Goal: Navigation & Orientation: Find specific page/section

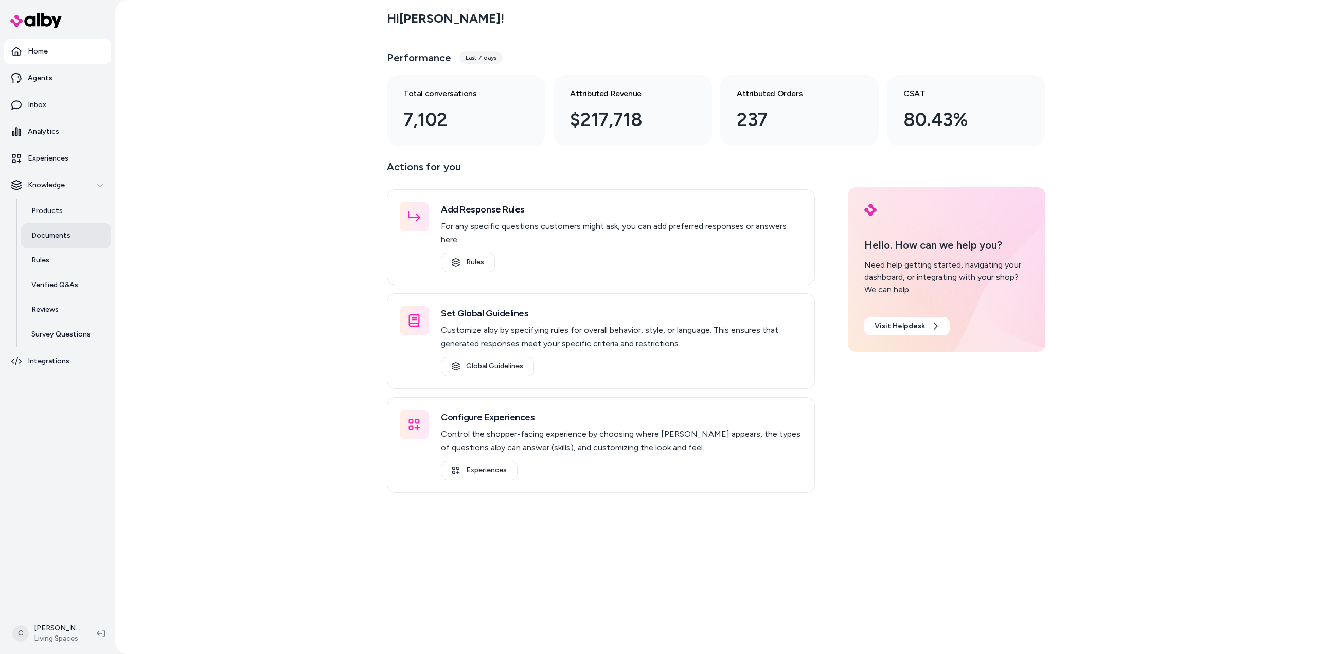
click at [42, 231] on p "Documents" at bounding box center [50, 236] width 39 height 10
click at [52, 215] on p "Products" at bounding box center [46, 211] width 31 height 10
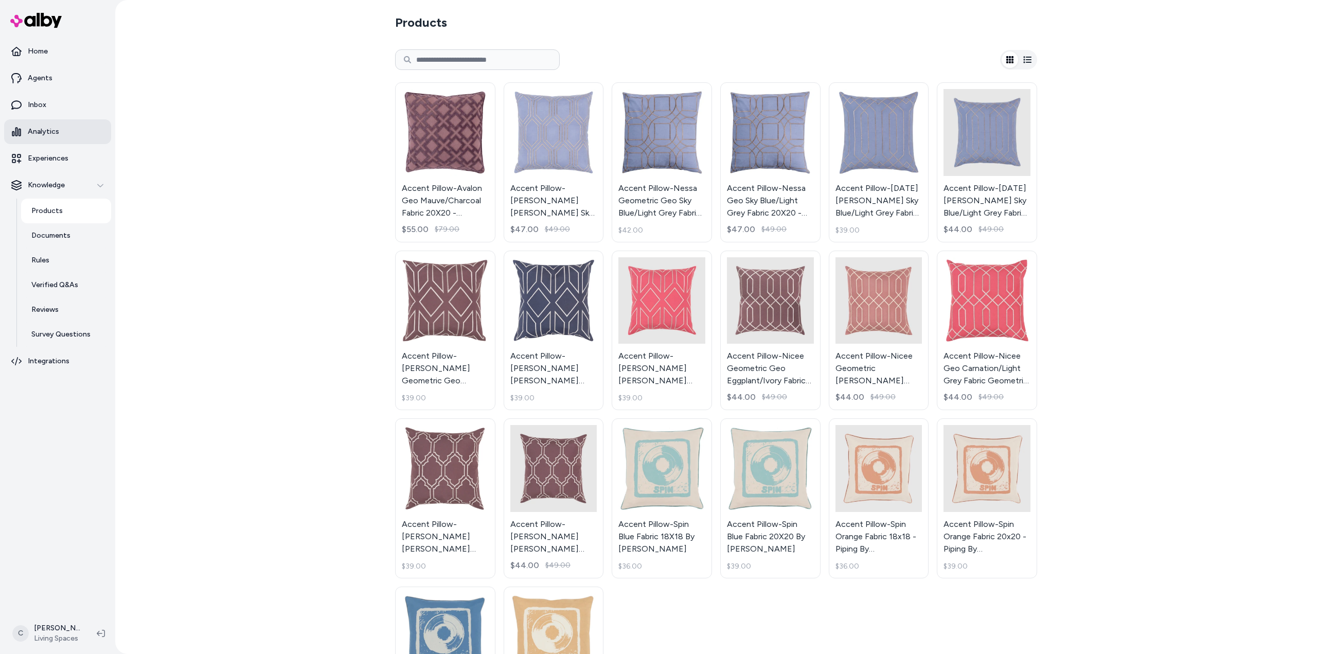
click at [50, 121] on link "Analytics" at bounding box center [57, 131] width 107 height 25
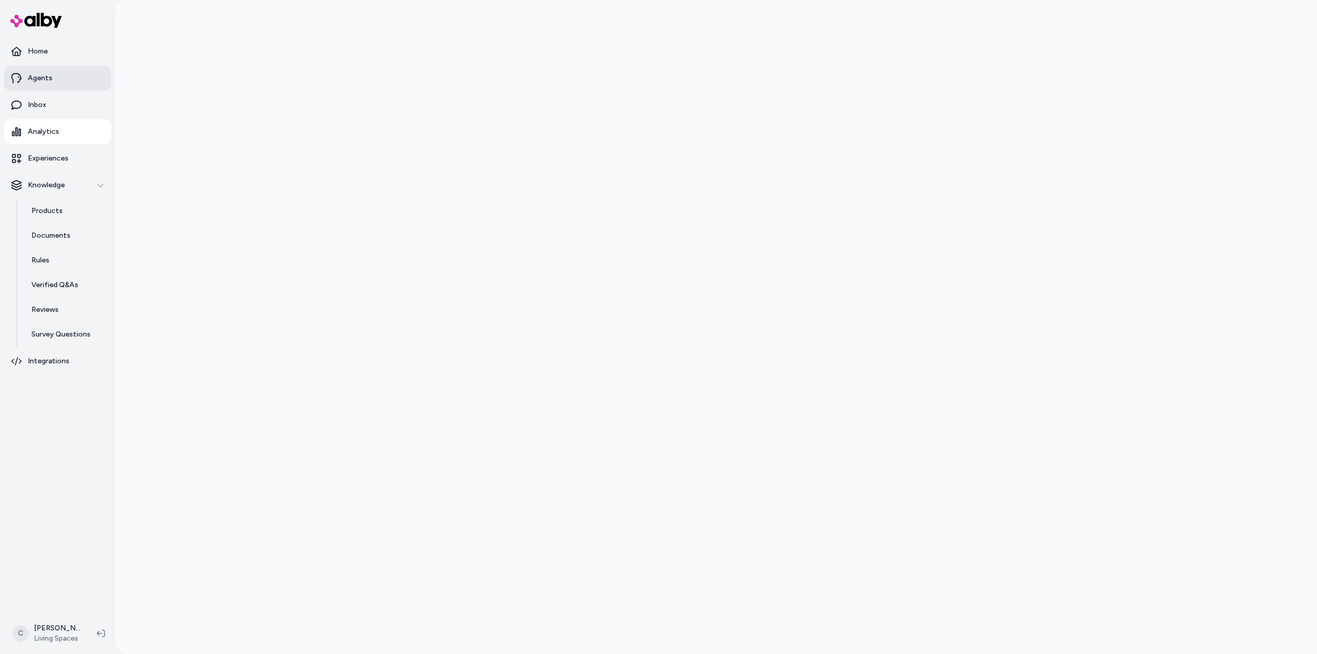
click at [49, 77] on p "Agents" at bounding box center [40, 78] width 25 height 10
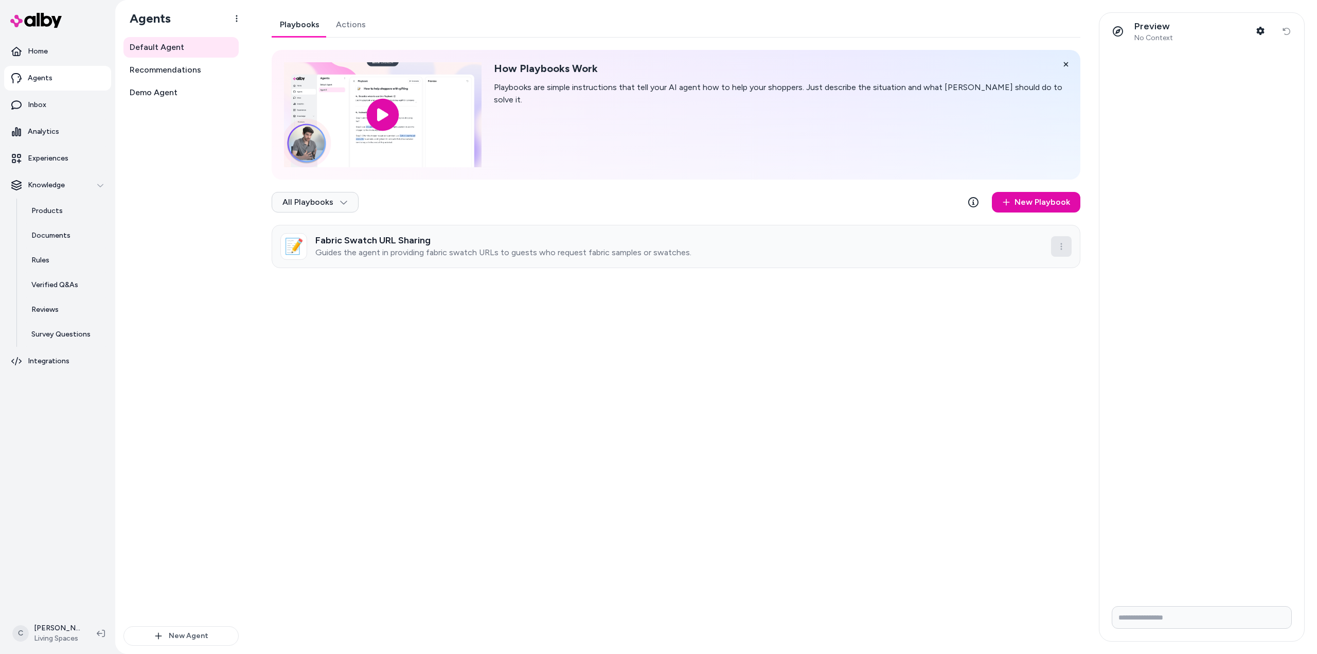
click at [1064, 253] on html "Home Agents Inbox Analytics Experiences Knowledge Products Documents Rules Veri…" at bounding box center [658, 327] width 1317 height 654
click at [172, 70] on html "Home Agents Inbox Analytics Experiences Knowledge Products Documents Rules Veri…" at bounding box center [658, 327] width 1317 height 654
click at [171, 74] on span "Recommendations" at bounding box center [166, 70] width 72 height 12
click at [171, 69] on span "Recommendations" at bounding box center [166, 70] width 72 height 12
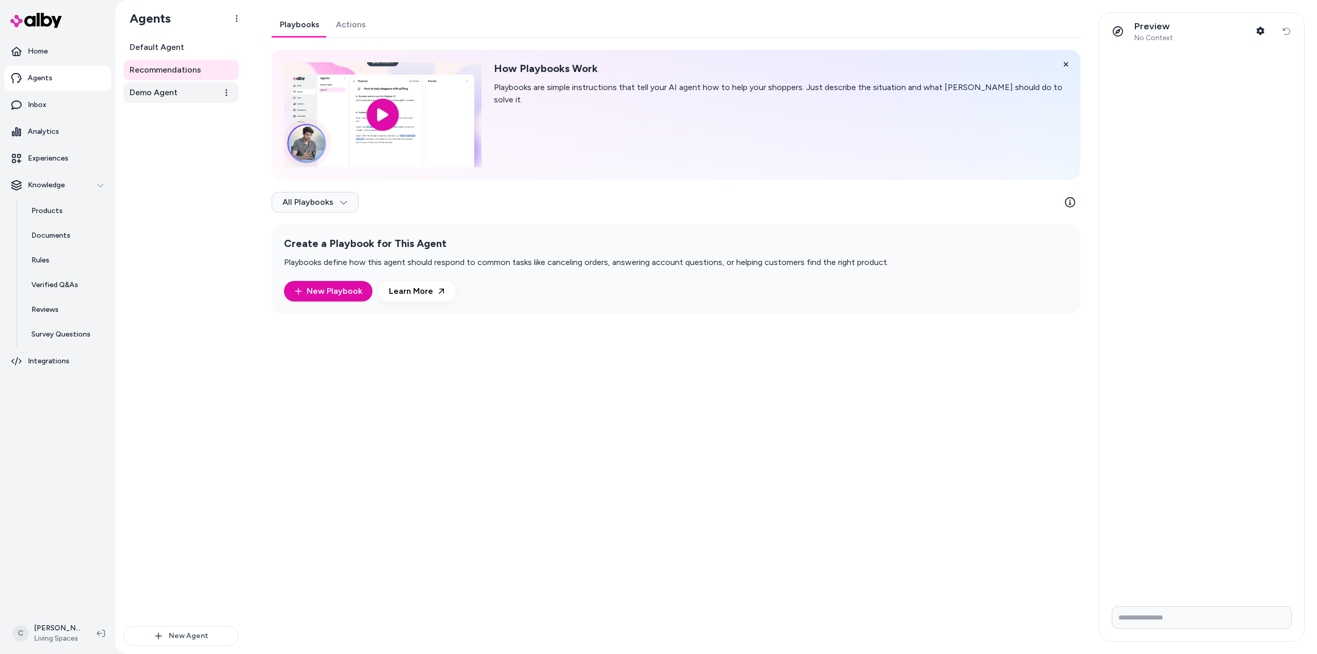
click at [166, 98] on span "Demo Agent" at bounding box center [154, 92] width 48 height 12
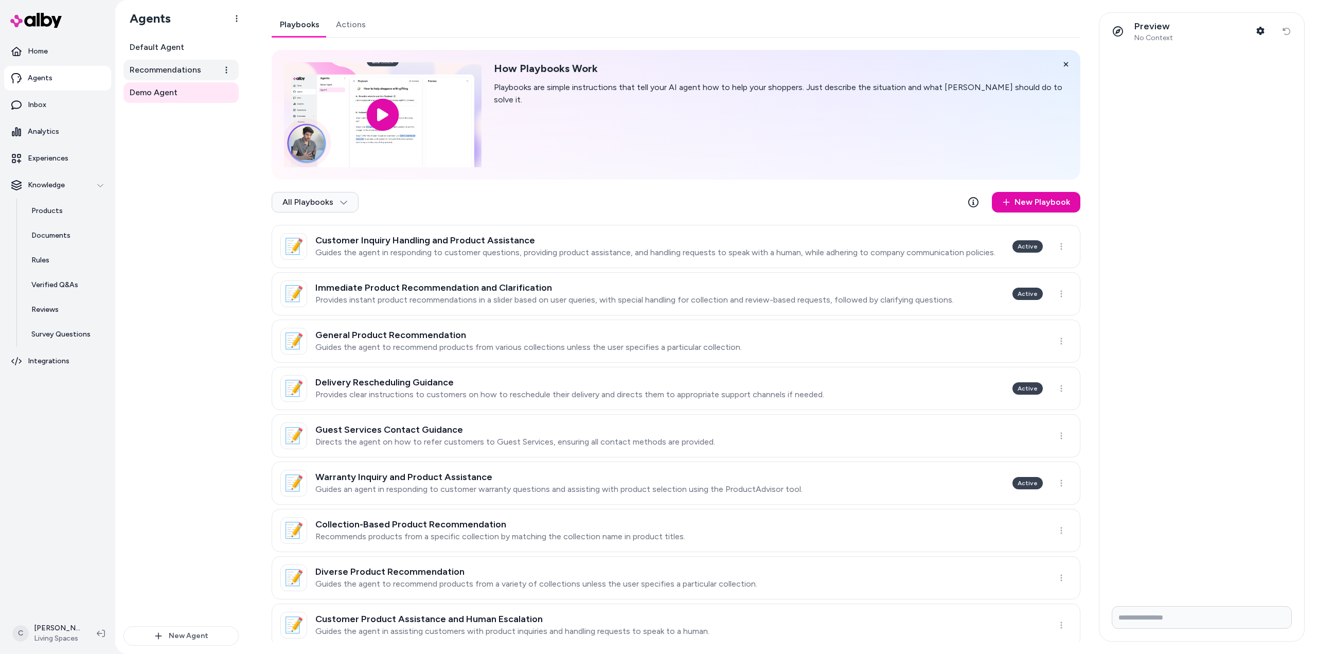
click at [175, 65] on span "Recommendations" at bounding box center [166, 70] width 72 height 12
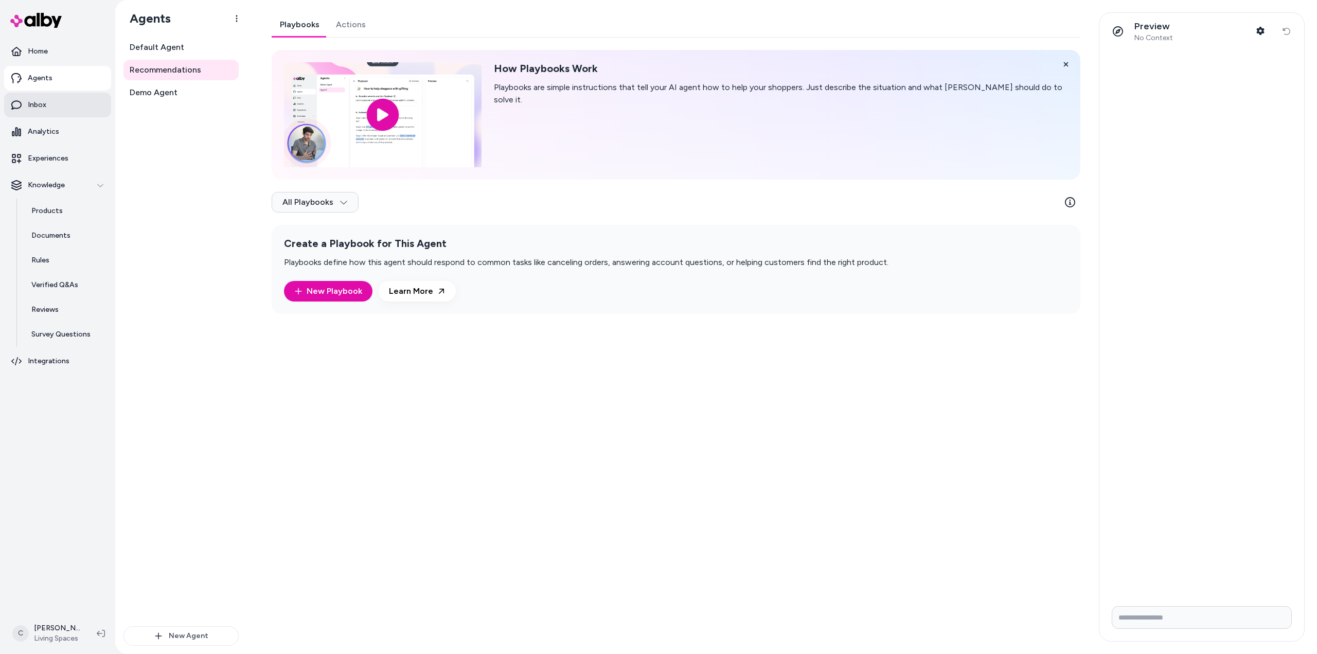
click at [70, 101] on link "Inbox" at bounding box center [57, 105] width 107 height 25
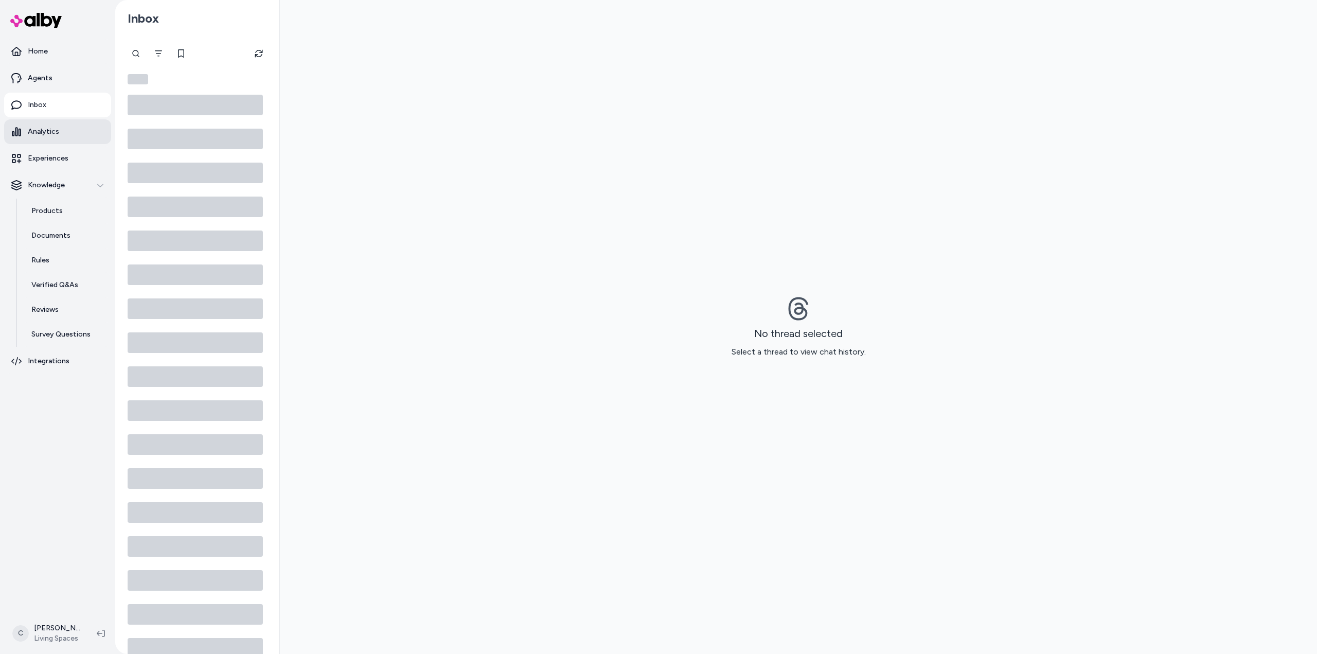
click at [71, 133] on link "Analytics" at bounding box center [57, 131] width 107 height 25
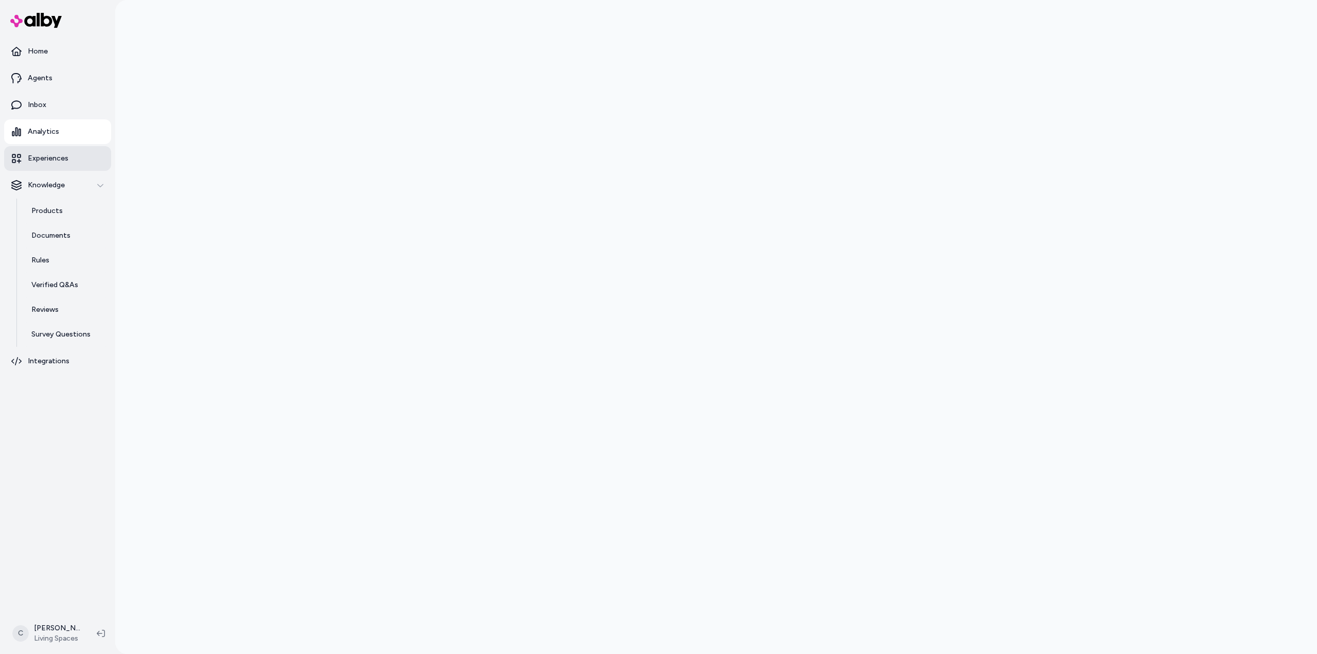
click at [77, 155] on link "Experiences" at bounding box center [57, 158] width 107 height 25
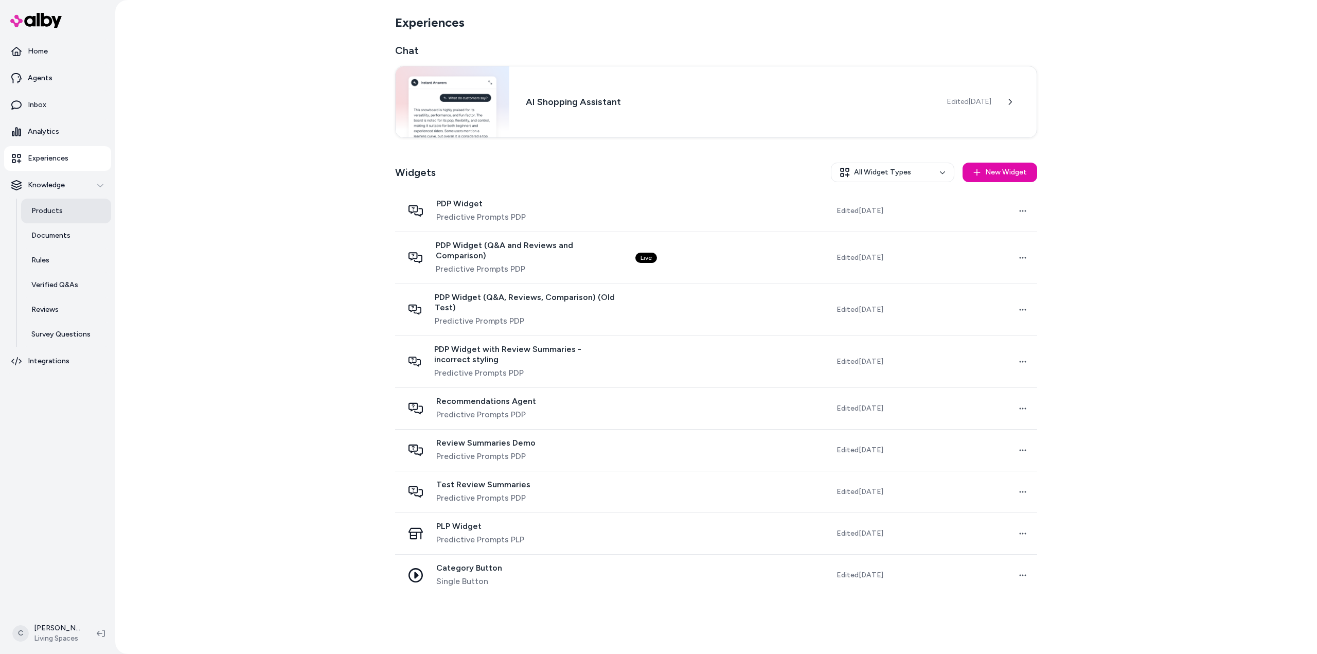
click at [46, 212] on p "Products" at bounding box center [46, 211] width 31 height 10
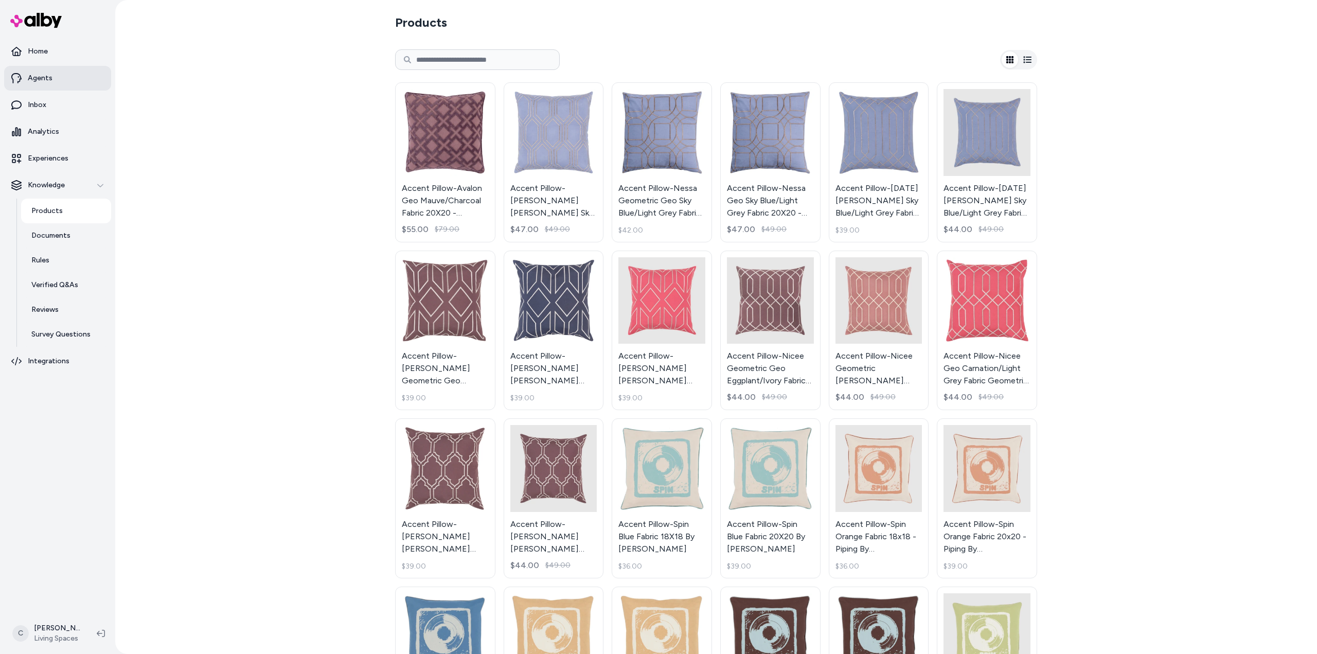
click at [57, 81] on link "Agents" at bounding box center [57, 78] width 107 height 25
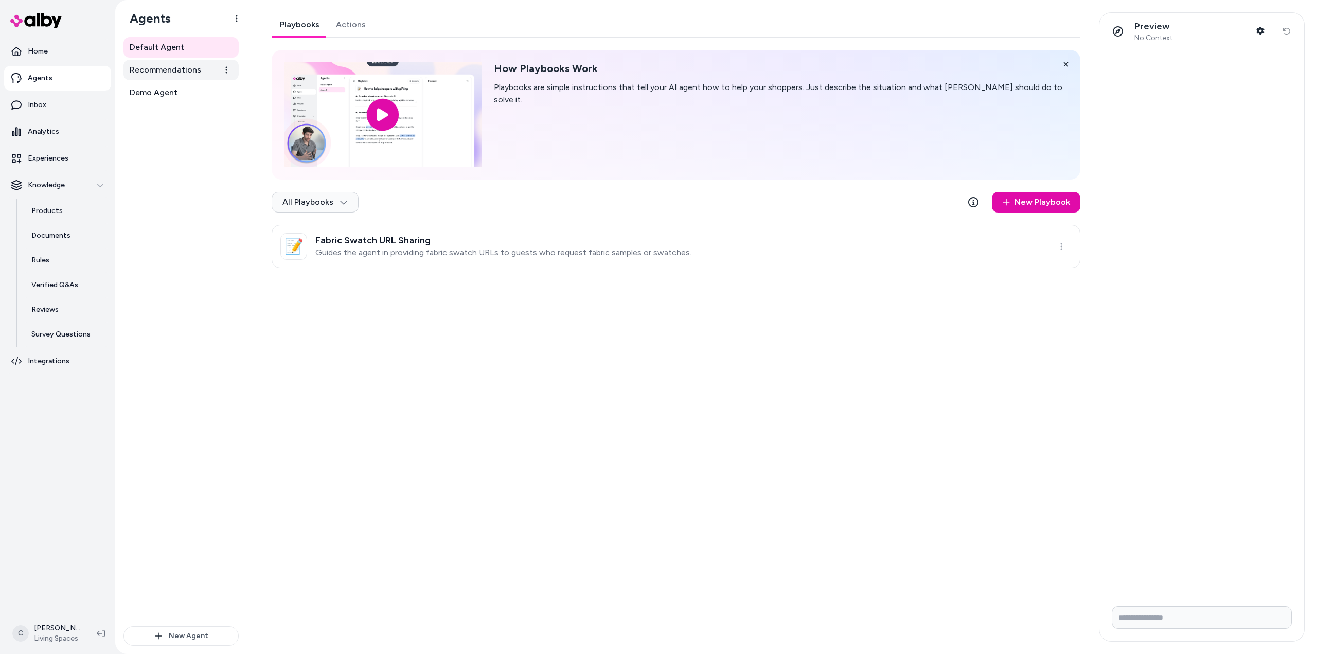
click at [181, 69] on span "Recommendations" at bounding box center [166, 70] width 72 height 12
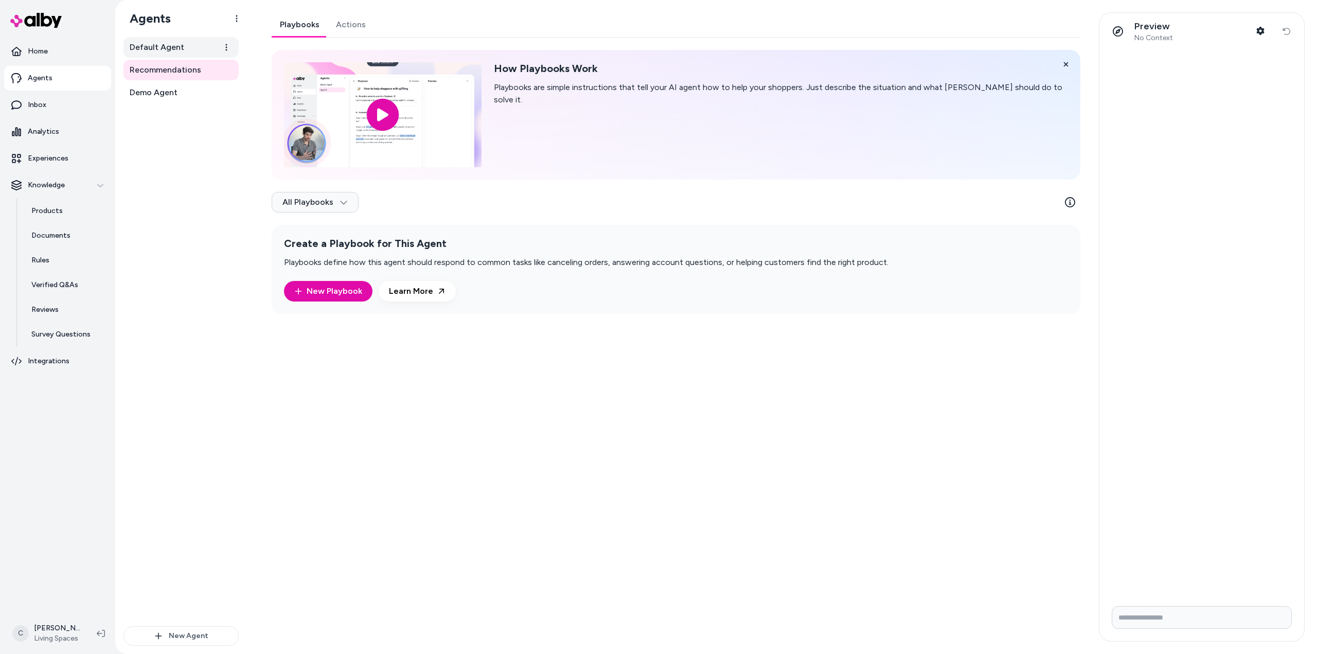
click at [181, 53] on span "Default Agent" at bounding box center [157, 47] width 55 height 12
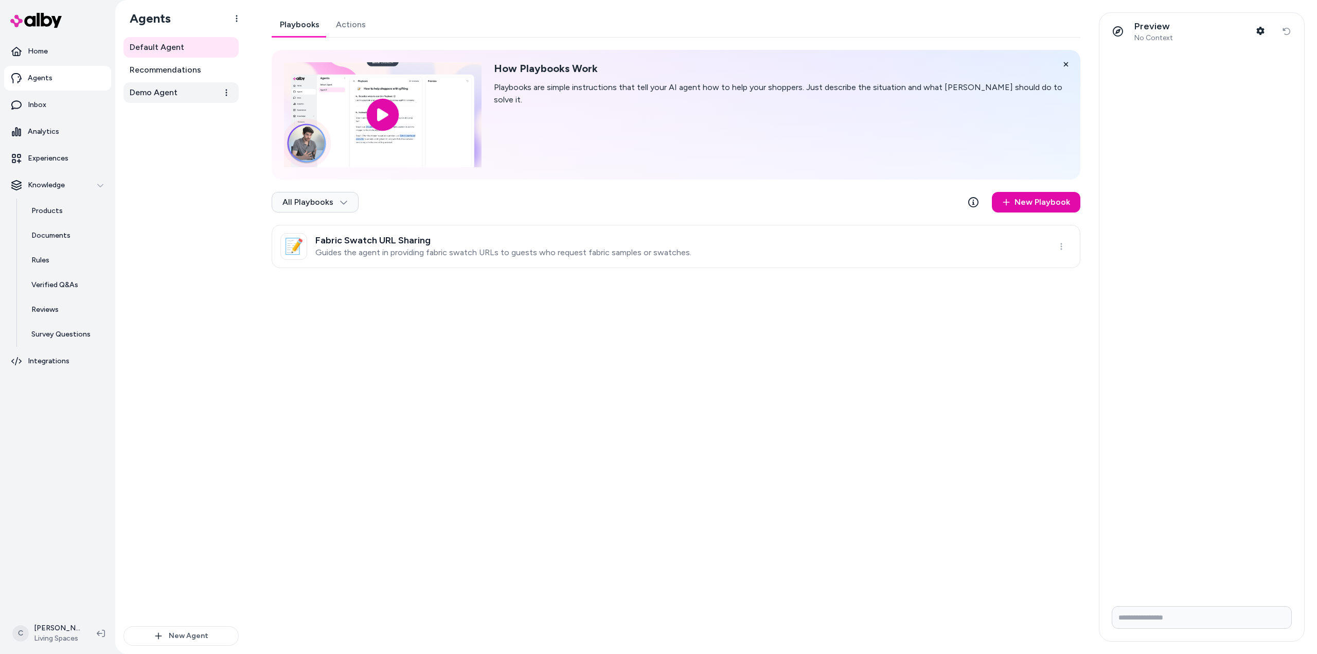
click at [168, 94] on span "Demo Agent" at bounding box center [154, 92] width 48 height 12
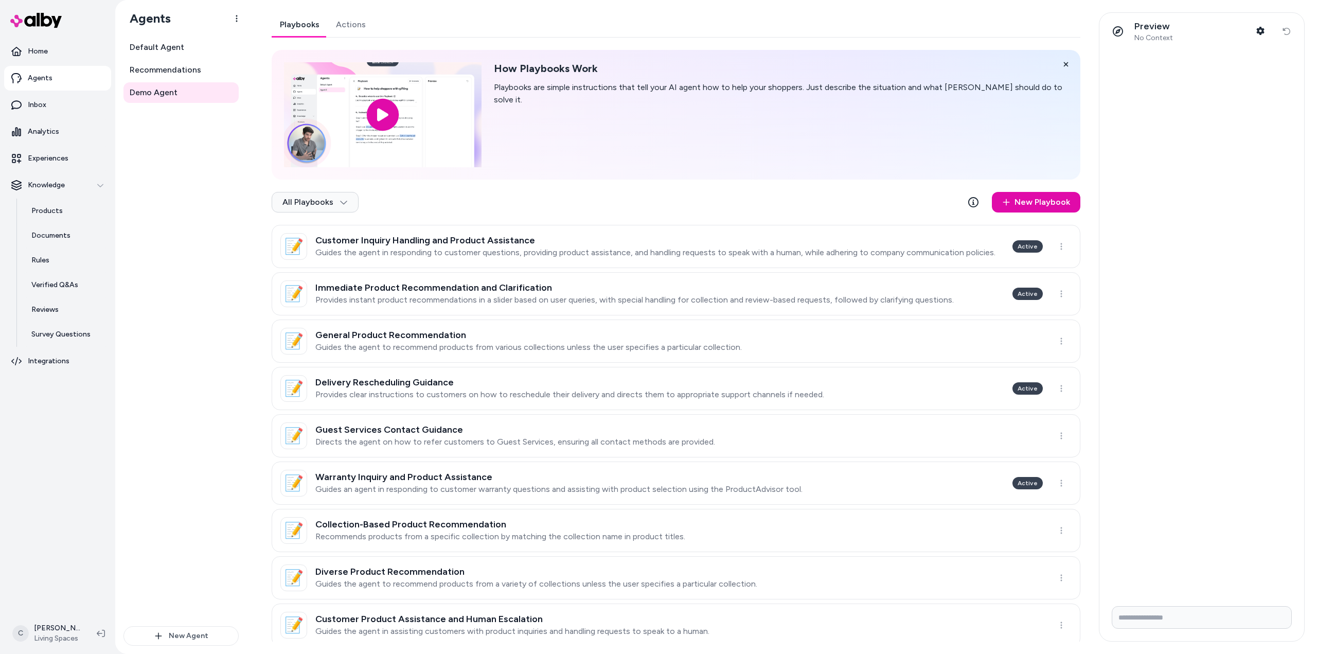
click at [358, 26] on link "Actions" at bounding box center [351, 24] width 46 height 25
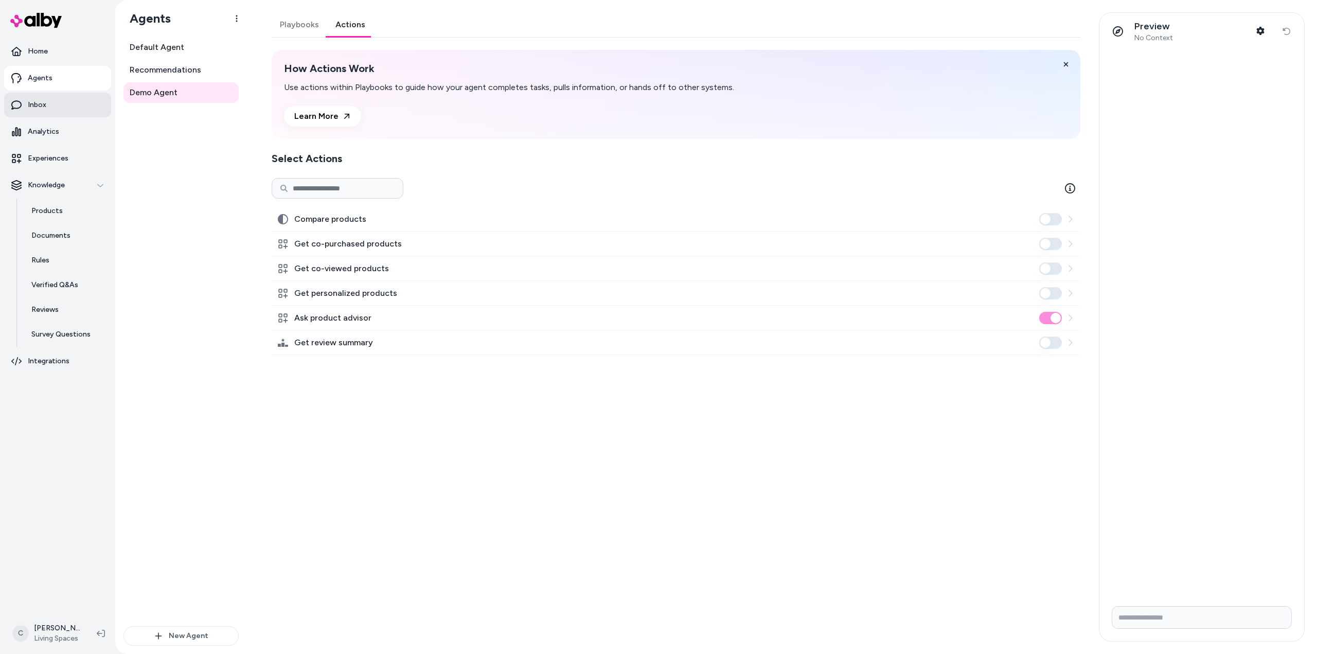
click at [39, 102] on p "Inbox" at bounding box center [37, 105] width 19 height 10
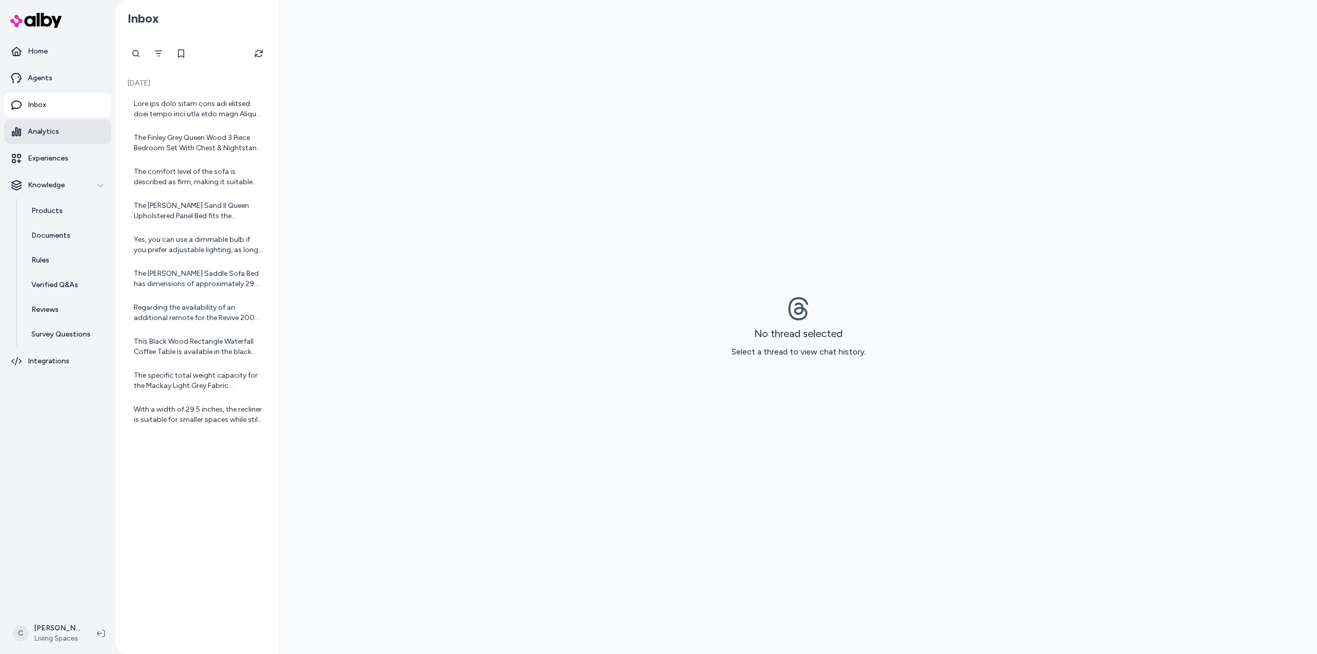
click at [70, 133] on link "Analytics" at bounding box center [57, 131] width 107 height 25
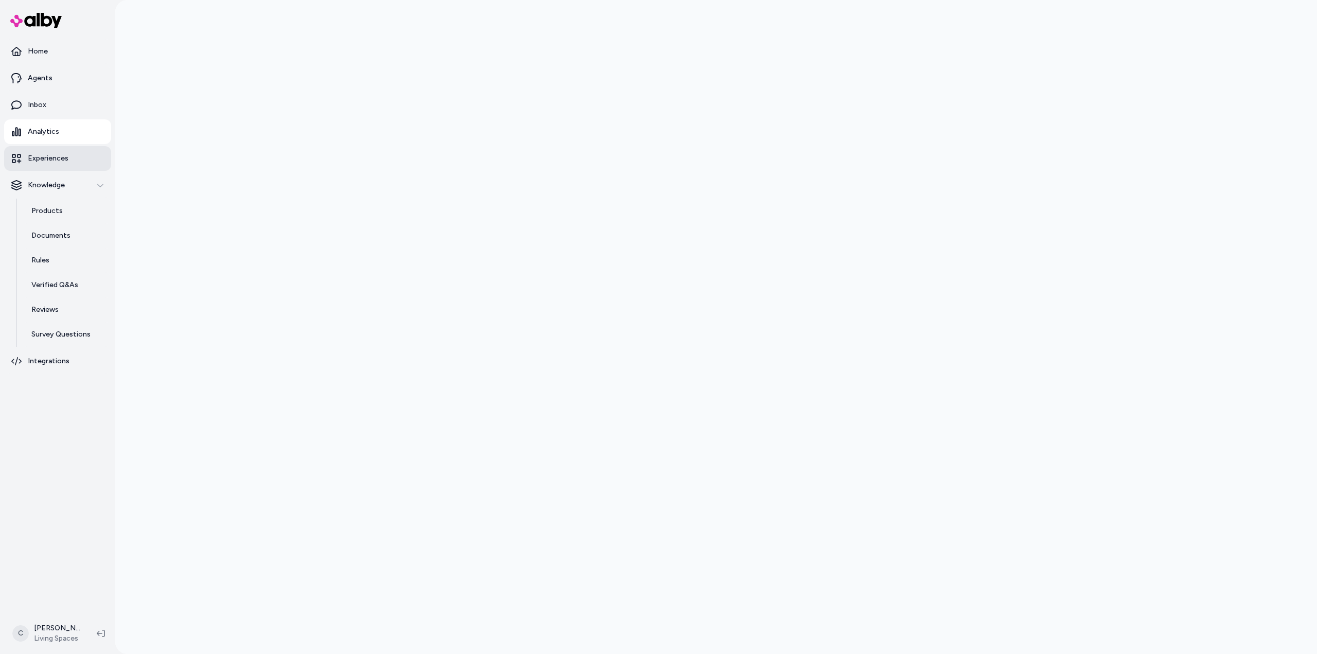
click at [37, 161] on p "Experiences" at bounding box center [48, 158] width 41 height 10
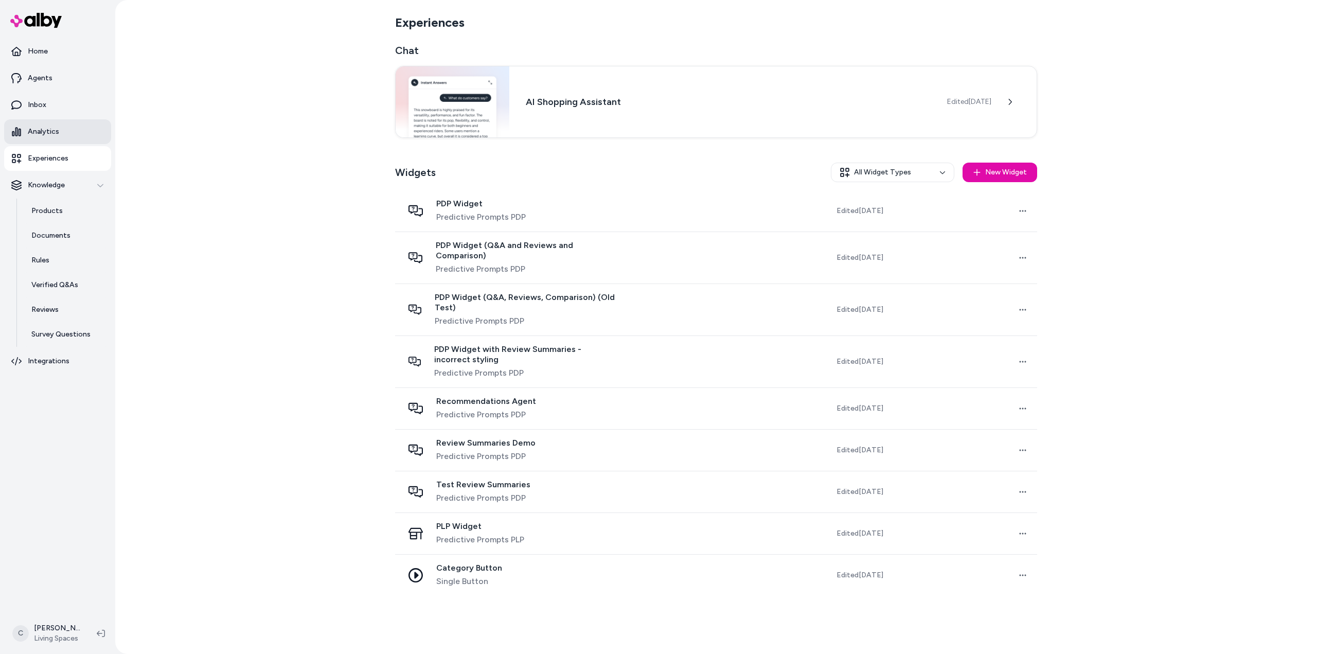
click at [39, 133] on p "Analytics" at bounding box center [43, 132] width 31 height 10
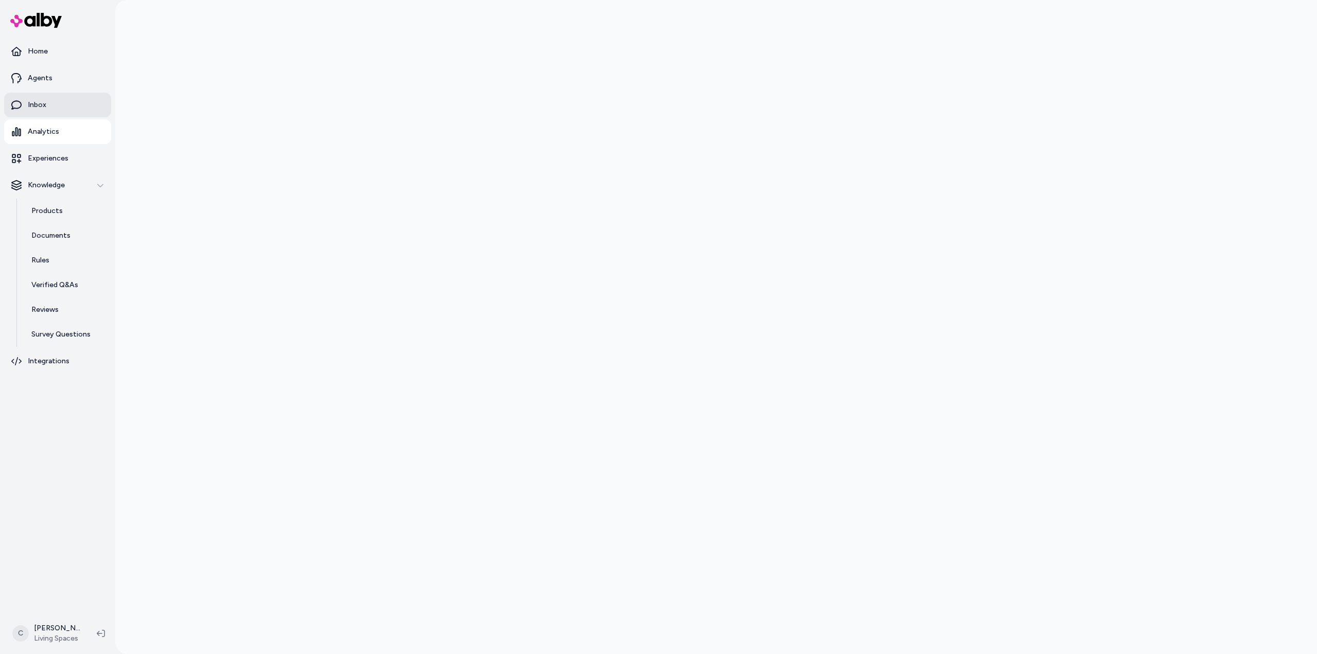
click at [47, 110] on link "Inbox" at bounding box center [57, 105] width 107 height 25
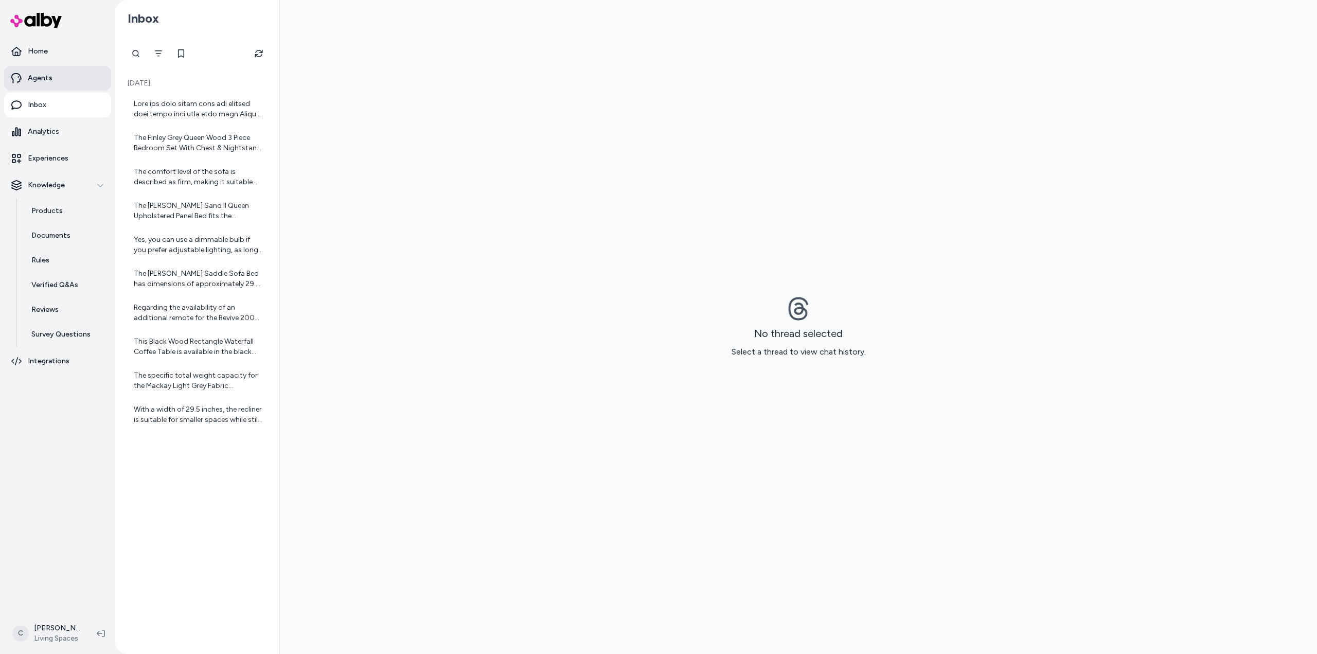
click at [66, 85] on link "Agents" at bounding box center [57, 78] width 107 height 25
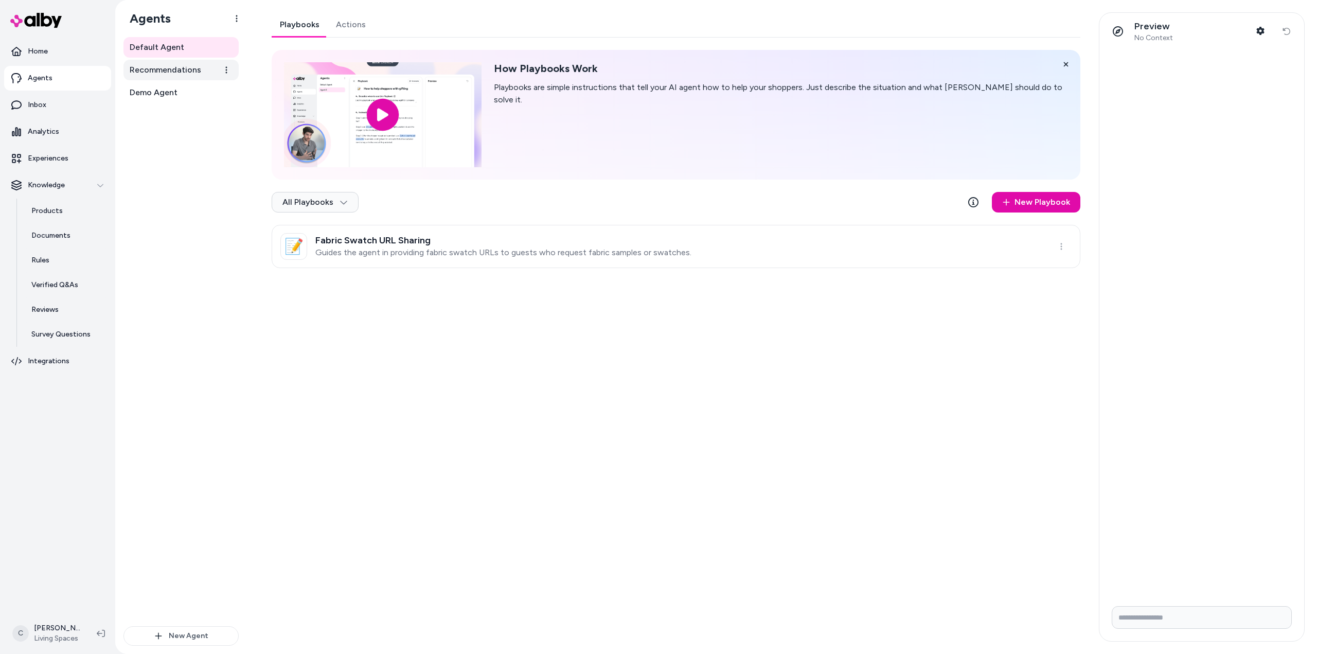
click at [151, 77] on link "Recommendations" at bounding box center [180, 70] width 115 height 21
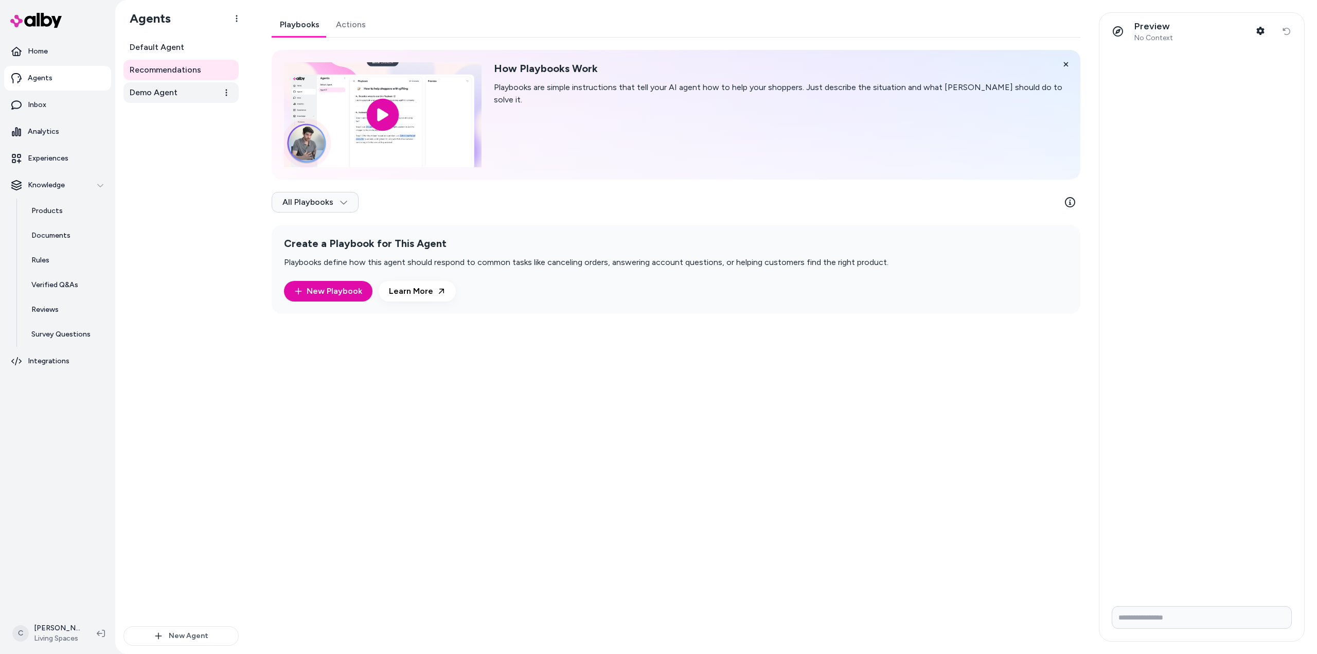
click at [143, 98] on span "Demo Agent" at bounding box center [154, 92] width 48 height 12
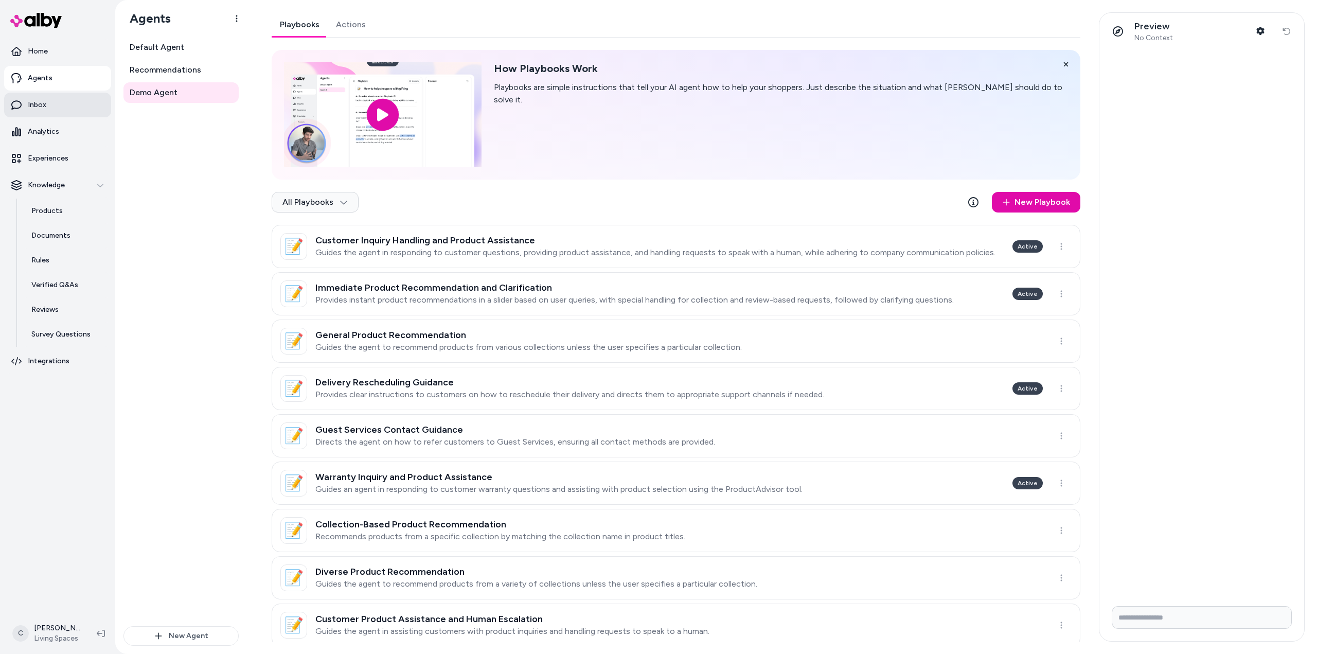
click at [60, 101] on link "Inbox" at bounding box center [57, 105] width 107 height 25
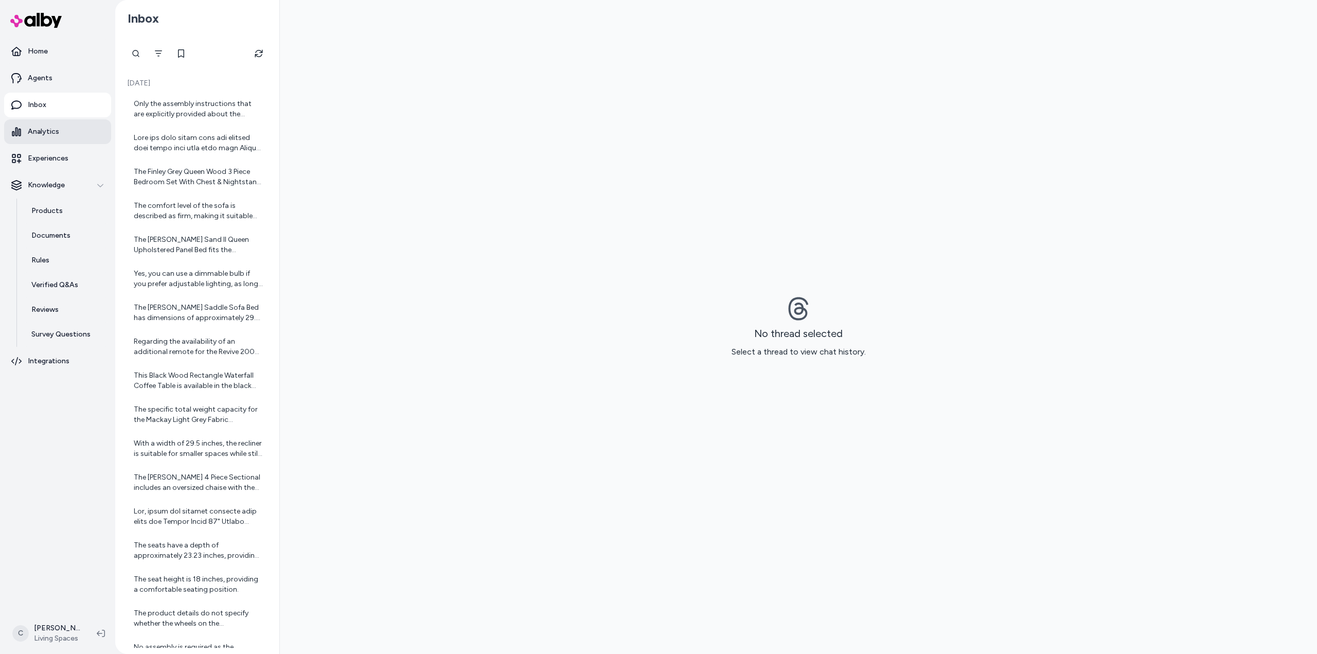
click at [50, 130] on p "Analytics" at bounding box center [43, 132] width 31 height 10
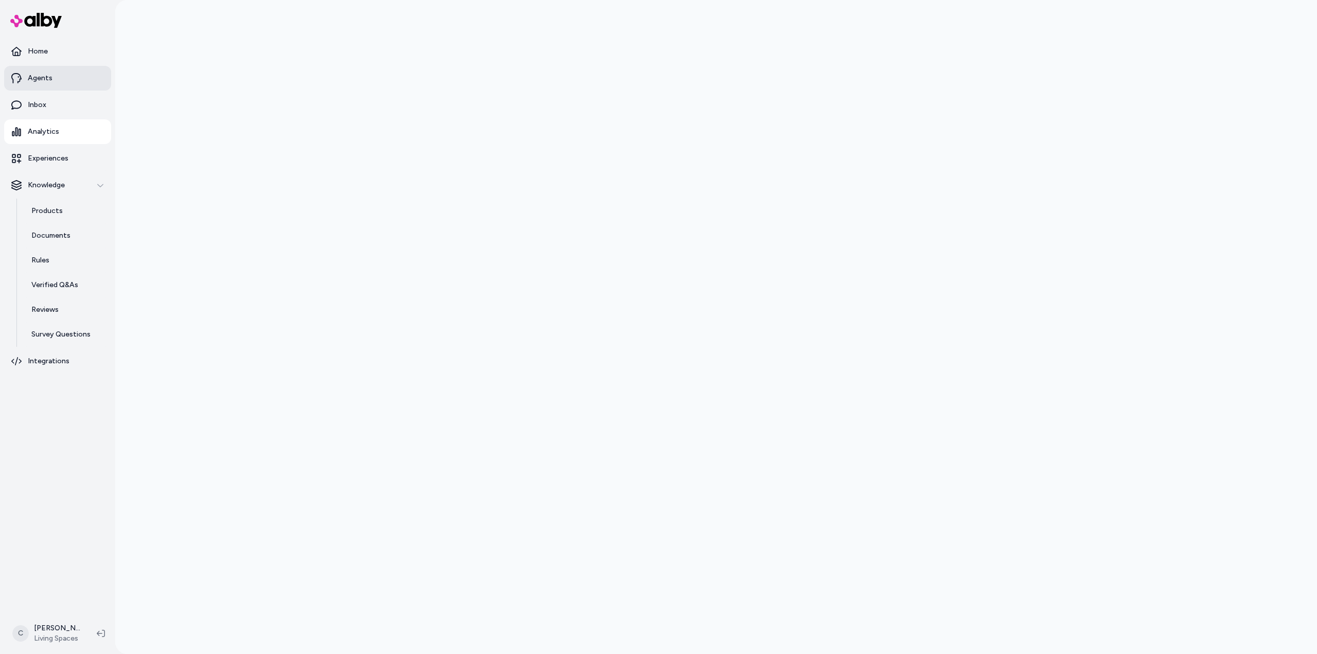
click at [55, 87] on link "Agents" at bounding box center [57, 78] width 107 height 25
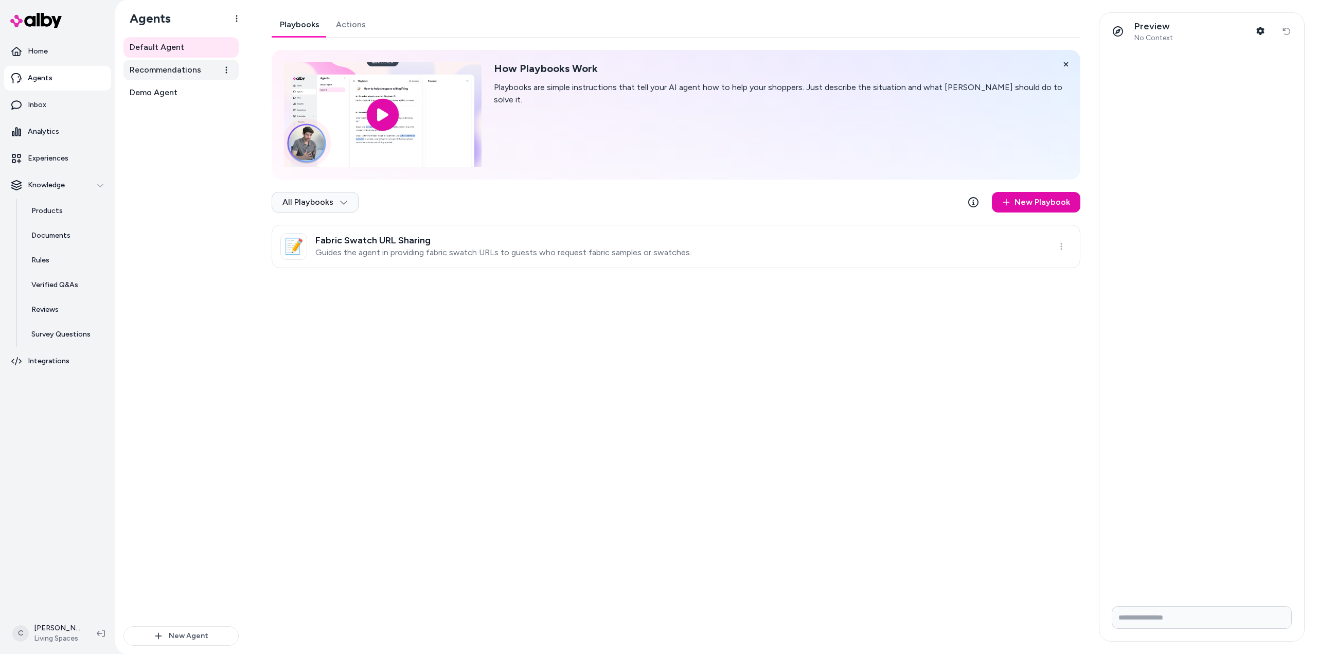
click at [152, 76] on link "Recommendations" at bounding box center [180, 70] width 115 height 21
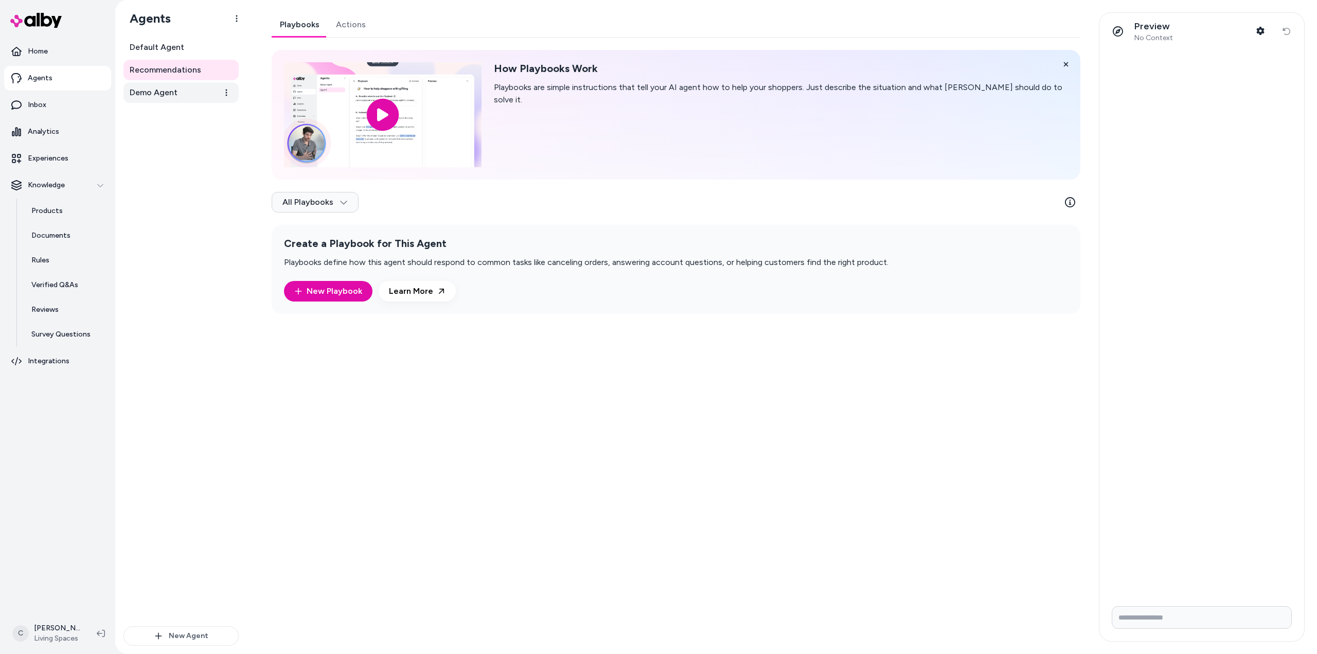
click at [162, 100] on link "Demo Agent" at bounding box center [180, 92] width 115 height 21
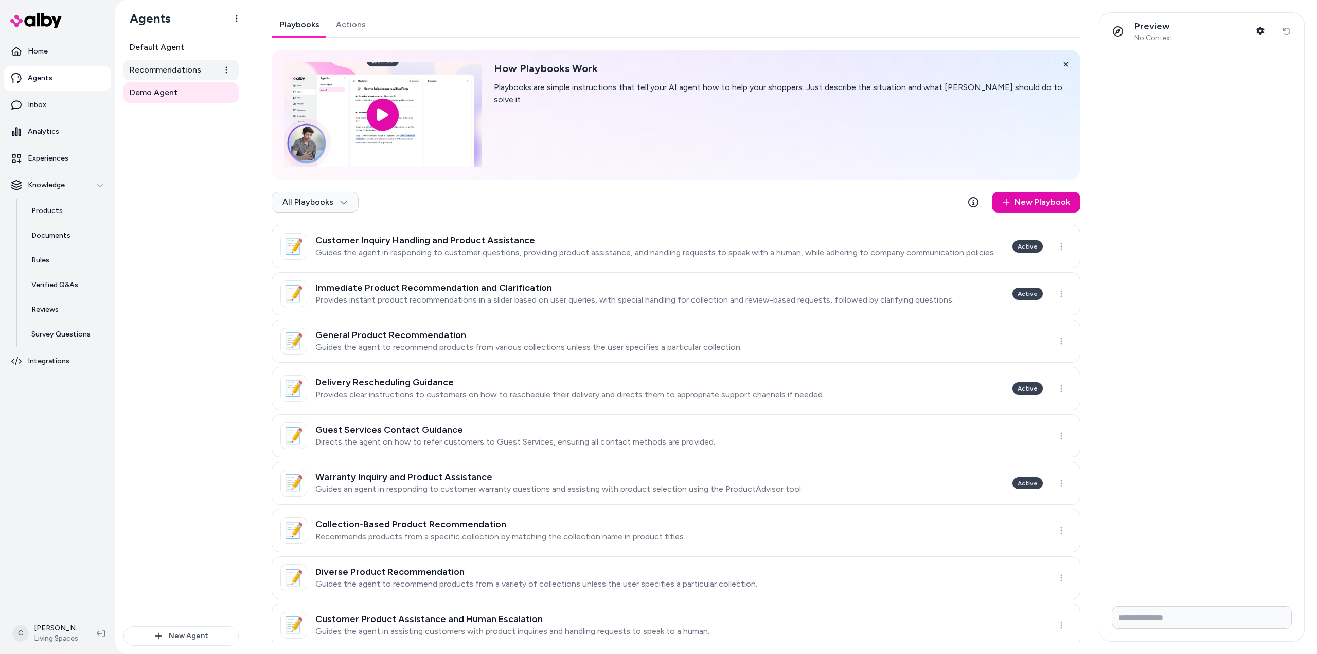
click at [171, 63] on link "Recommendations" at bounding box center [180, 70] width 115 height 21
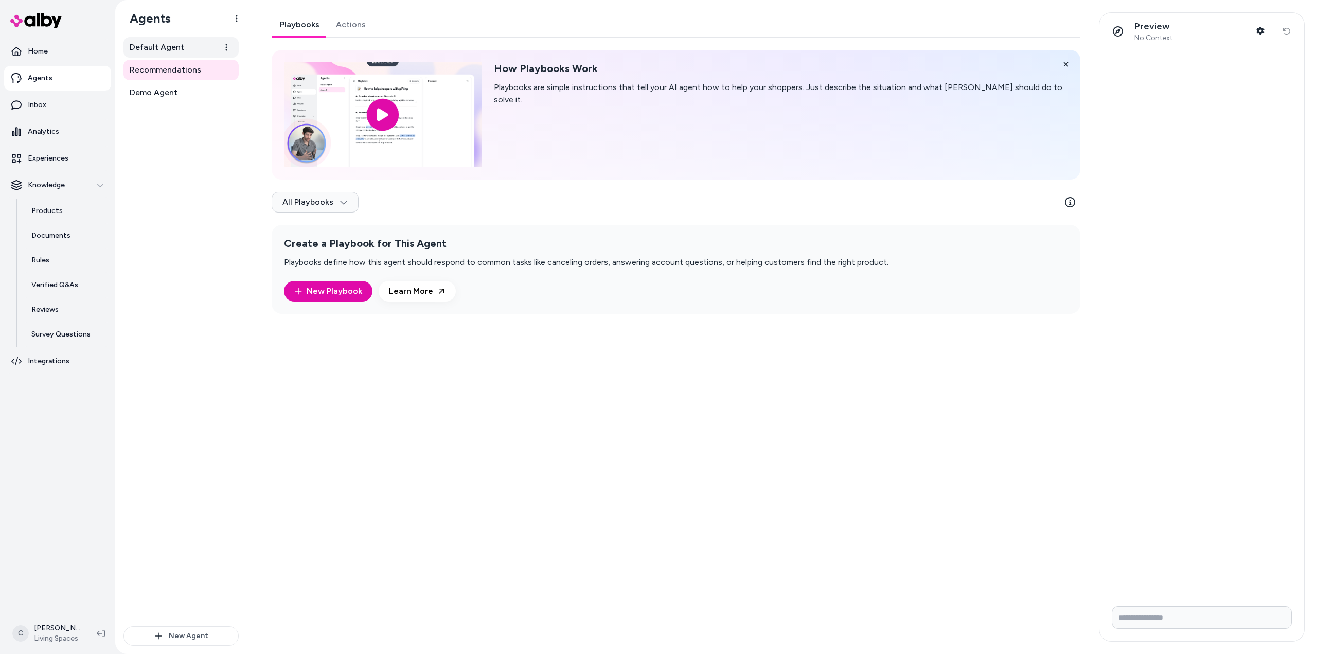
click at [165, 46] on span "Default Agent" at bounding box center [157, 47] width 55 height 12
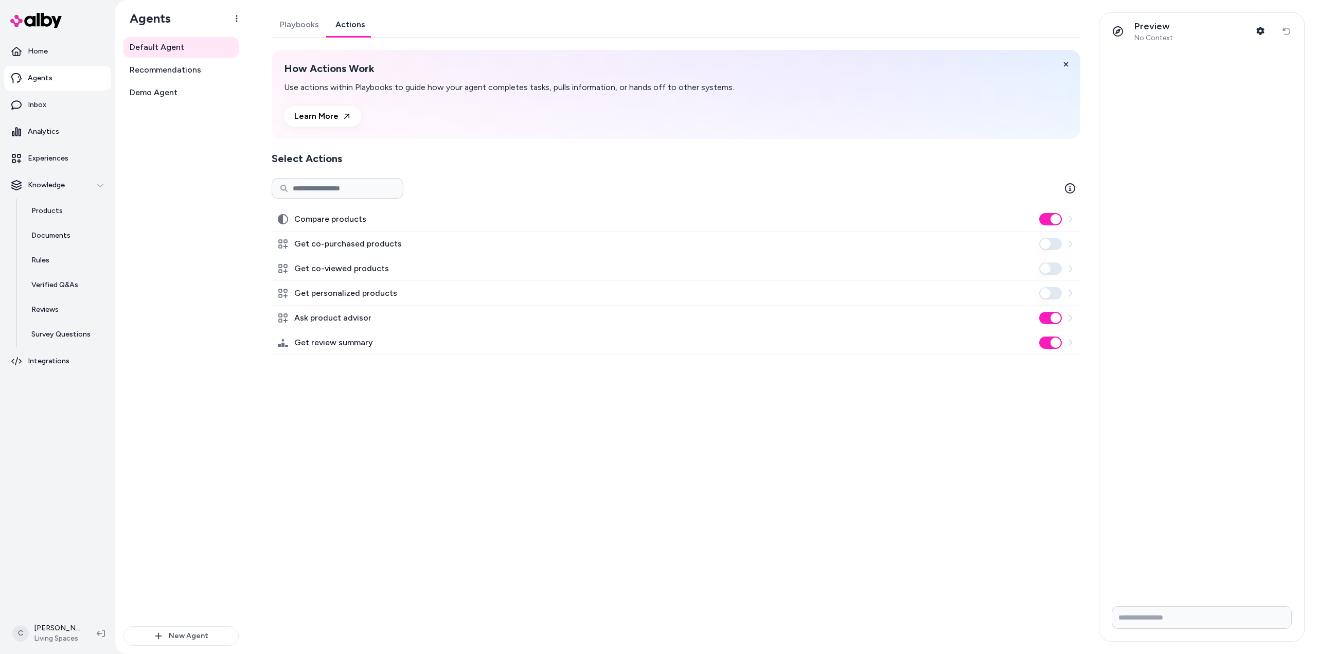
click at [350, 21] on link "Actions" at bounding box center [350, 24] width 46 height 25
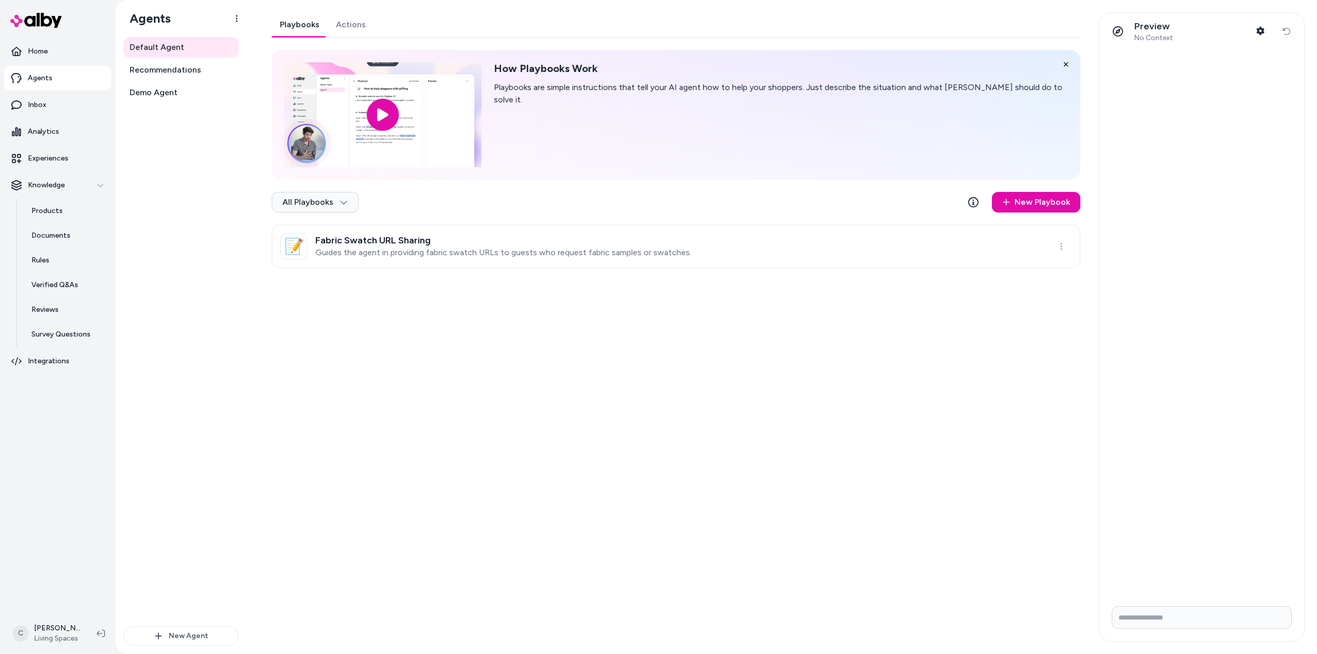
click at [294, 25] on link "Playbooks" at bounding box center [300, 24] width 56 height 25
click at [45, 184] on p "Knowledge" at bounding box center [46, 185] width 37 height 10
click at [56, 157] on p "Experiences" at bounding box center [48, 158] width 41 height 10
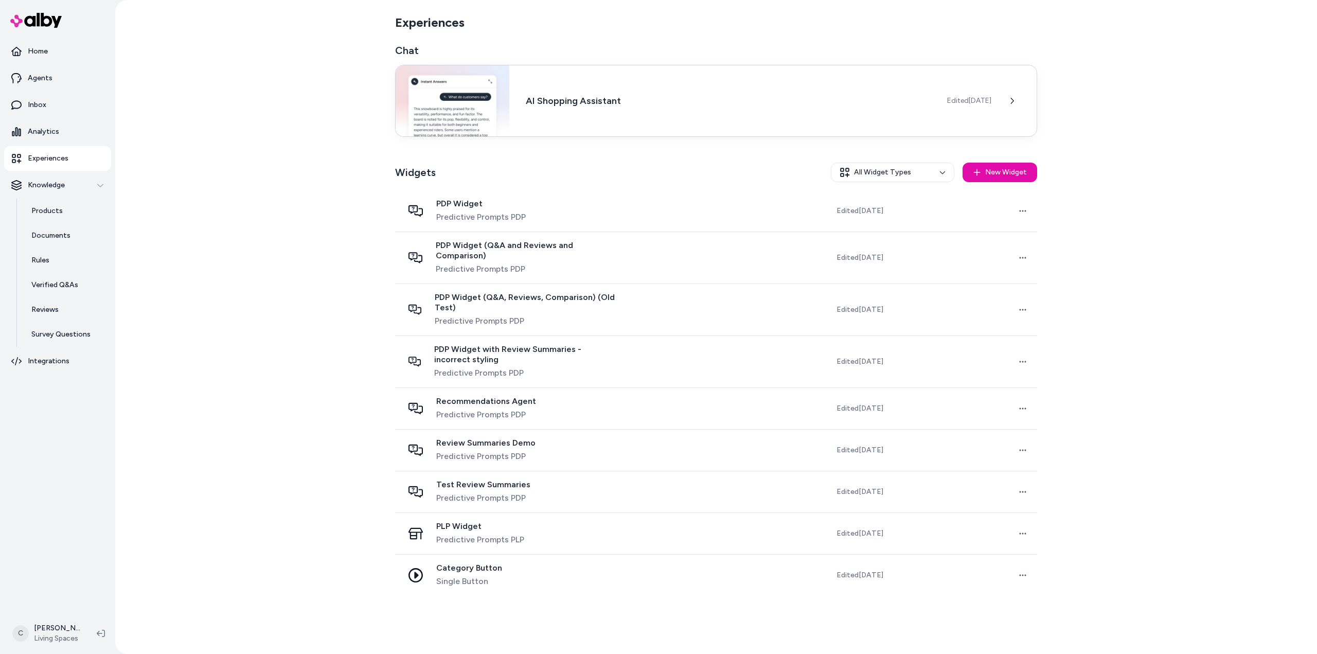
click at [669, 109] on div "AI Shopping Assistant Edited [DATE]" at bounding box center [716, 101] width 642 height 72
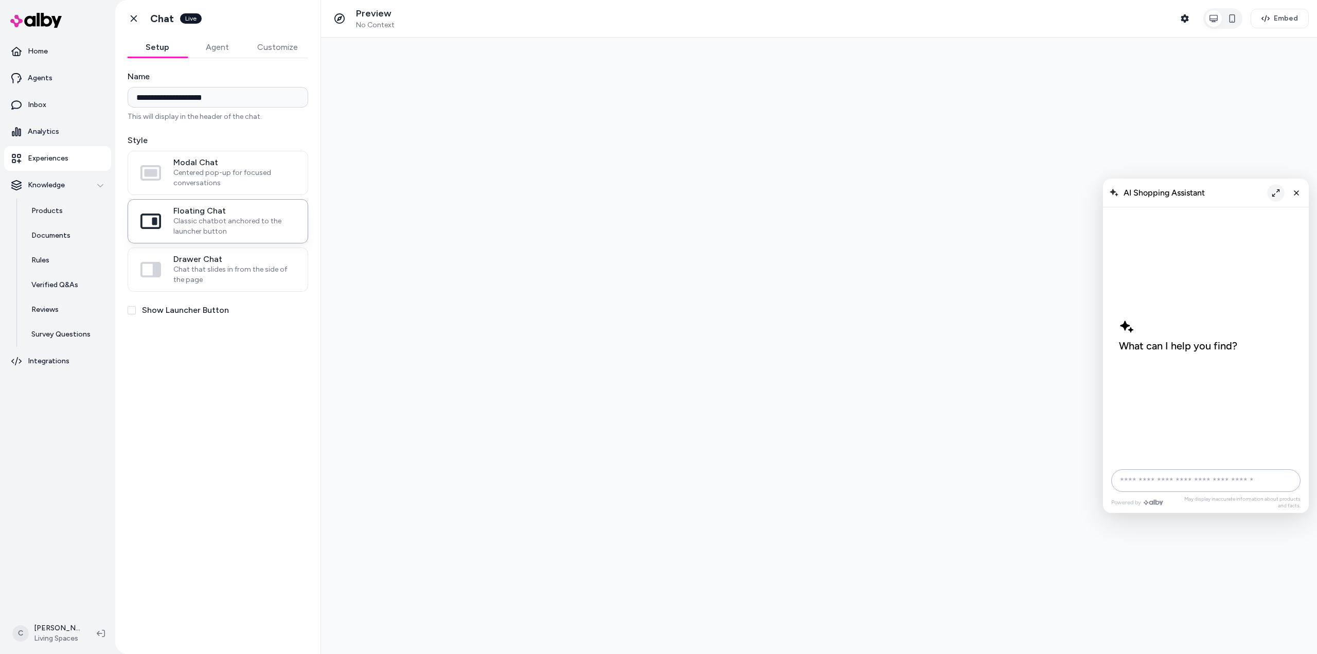
click at [1277, 197] on button "Expand chat" at bounding box center [1275, 192] width 17 height 17
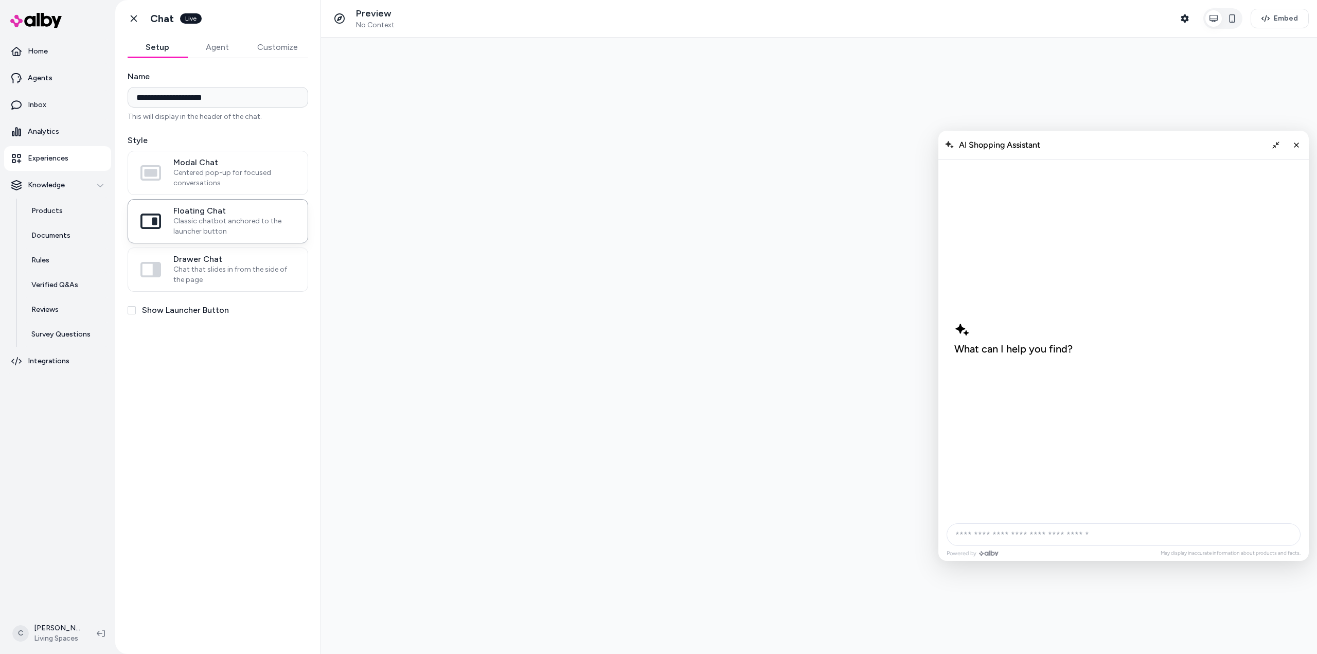
click at [1053, 535] on input "AI Shopping Assistant" at bounding box center [1124, 534] width 354 height 23
